Goal: Find contact information: Find contact information

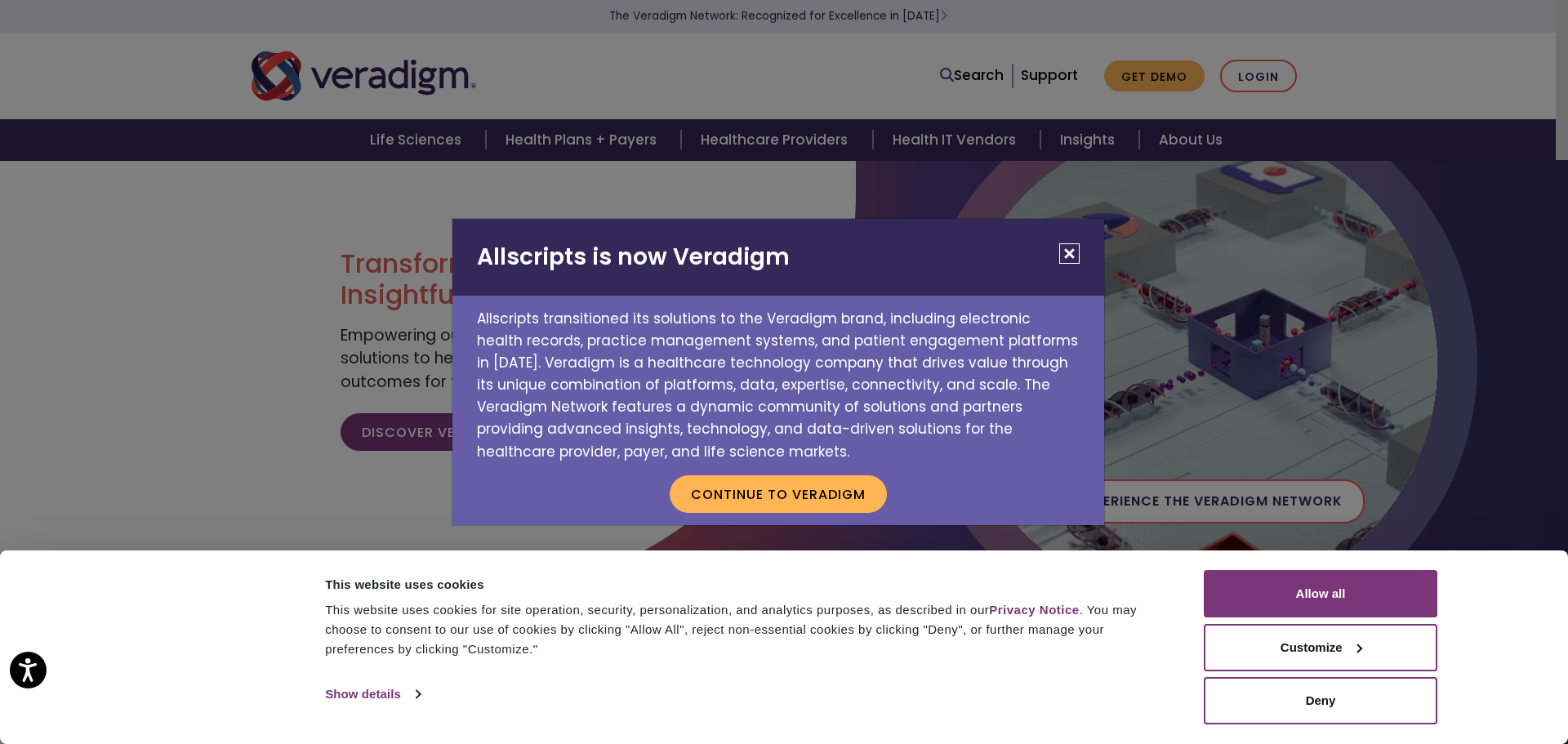
click at [1074, 249] on button "Close" at bounding box center [1069, 253] width 20 height 20
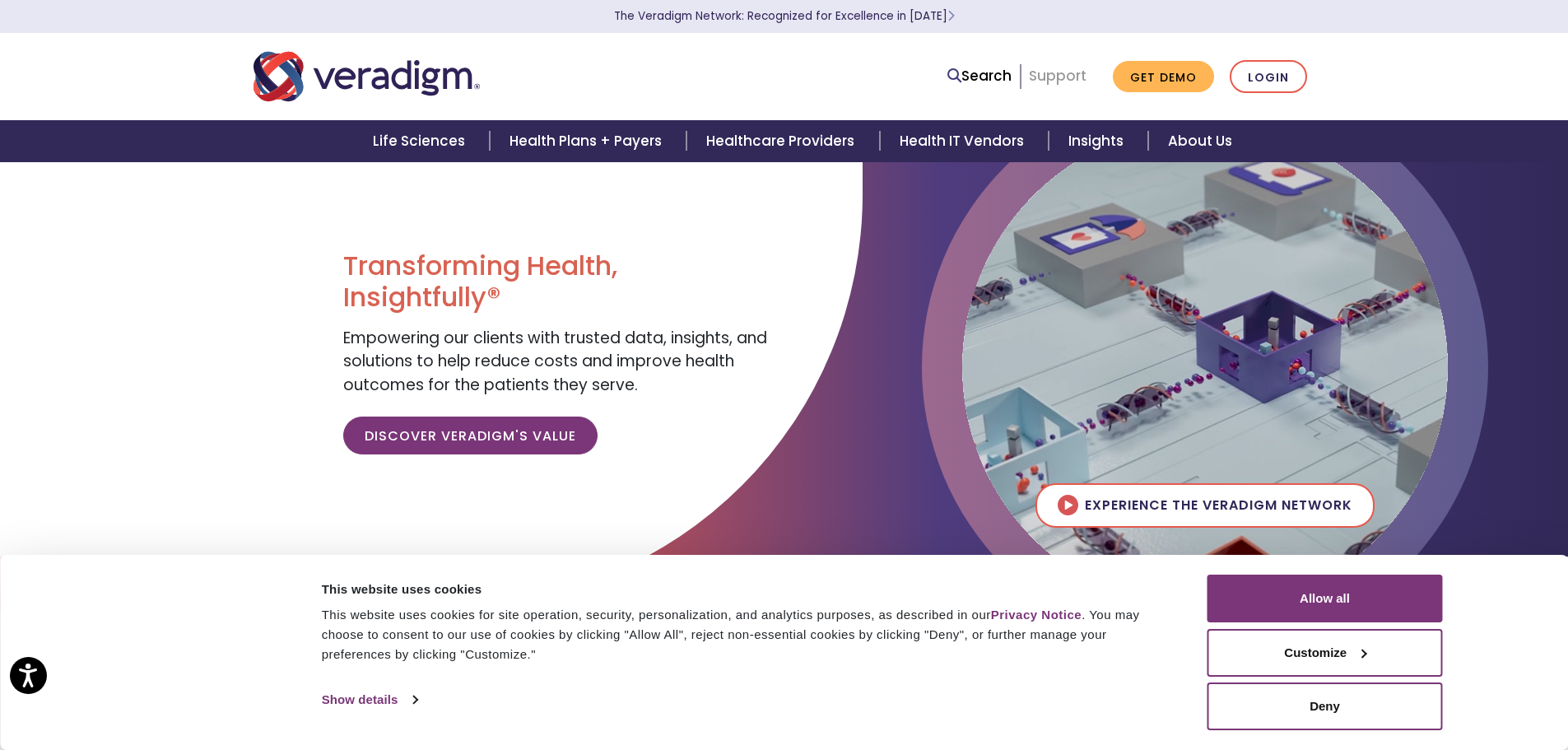
click at [1061, 77] on link "Support" at bounding box center [1058, 75] width 58 height 20
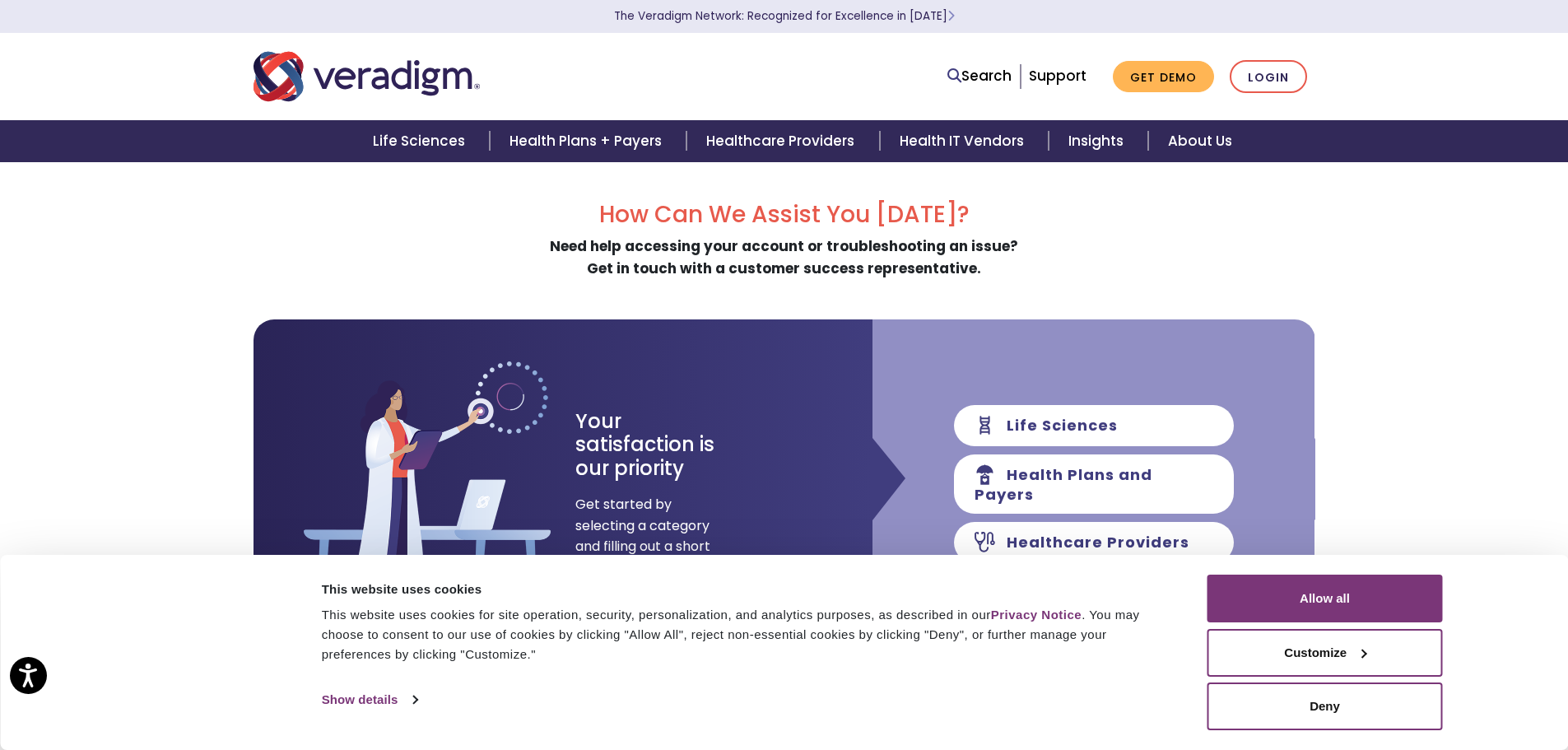
click at [1425, 278] on div "How Can We Assist You Today? Need help accessing your account or troubleshootin…" at bounding box center [784, 627] width 1568 height 932
click at [1051, 83] on link "Support" at bounding box center [1058, 75] width 58 height 20
click at [1130, 236] on div "How Can We Assist You Today? Need help accessing your account or troubleshootin…" at bounding box center [784, 240] width 1062 height 79
click at [1041, 78] on link "Support" at bounding box center [1058, 75] width 58 height 20
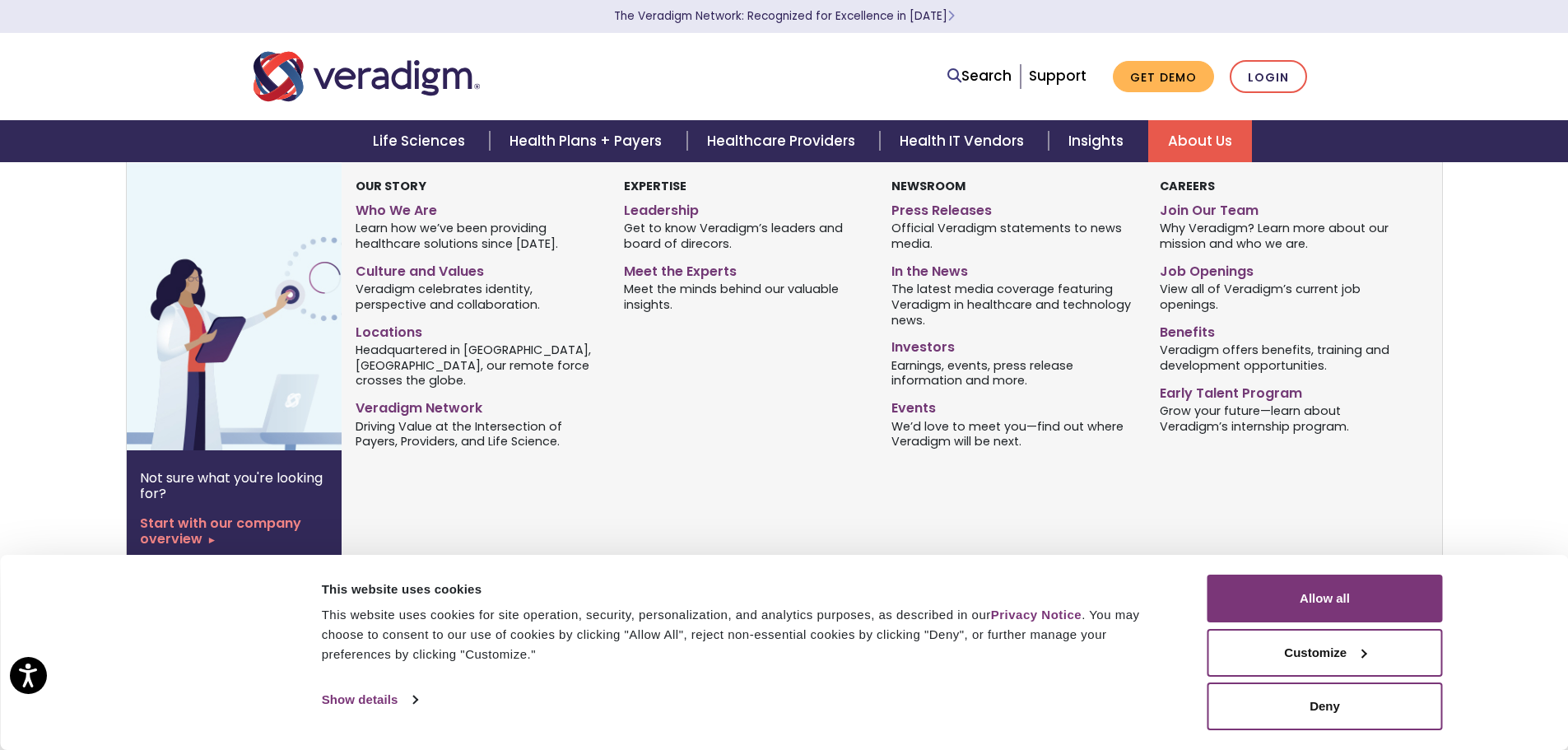
click at [1196, 137] on link "About Us" at bounding box center [1200, 141] width 103 height 42
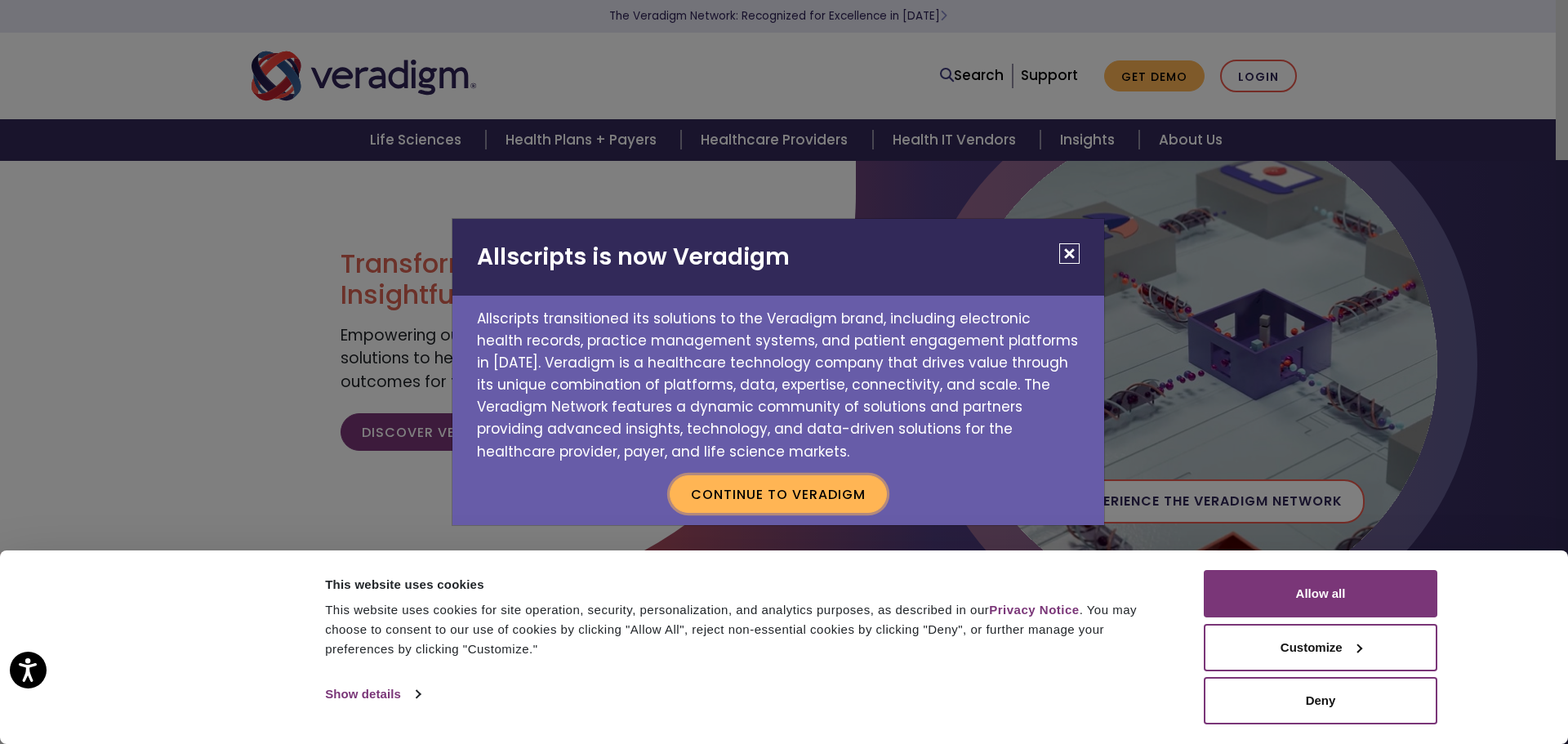
click at [809, 499] on button "Continue to Veradigm" at bounding box center [778, 494] width 217 height 37
